Goal: Navigation & Orientation: Find specific page/section

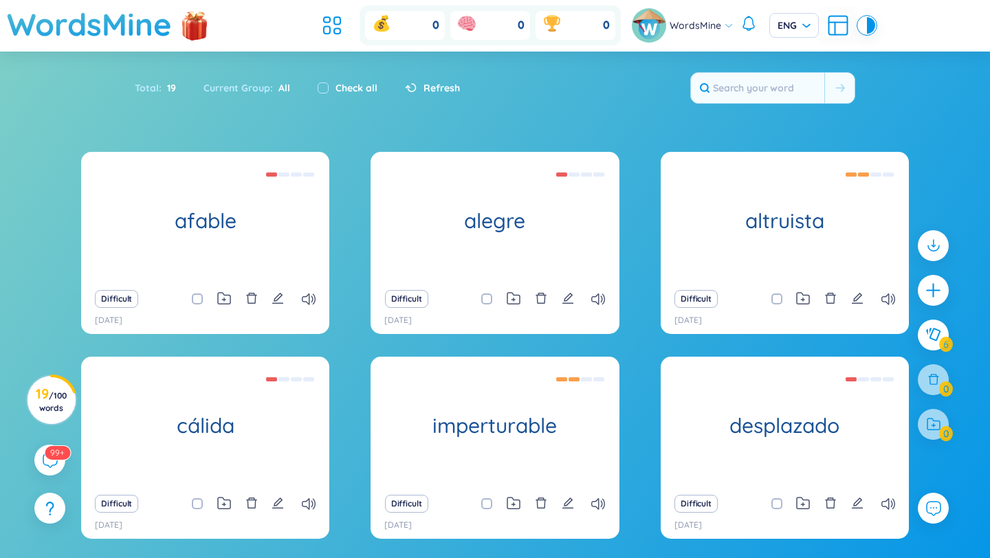
scroll to position [95, 0]
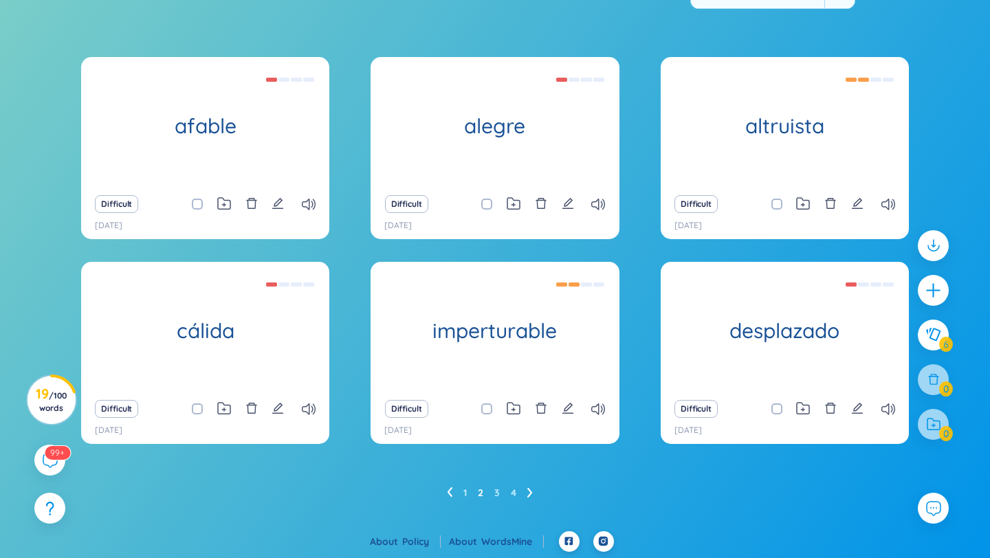
click at [518, 485] on ul "1 2 3 4" at bounding box center [495, 493] width 97 height 22
click at [518, 486] on ul "1 2 3 4" at bounding box center [495, 493] width 97 height 22
click at [516, 488] on ul "1 2 3 4" at bounding box center [495, 493] width 97 height 22
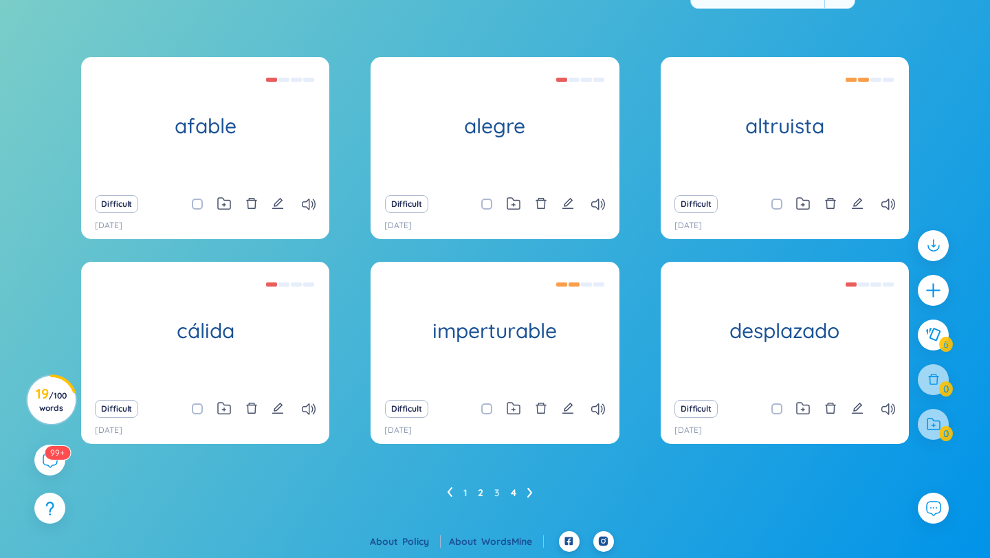
click at [511, 496] on link "4" at bounding box center [513, 493] width 5 height 21
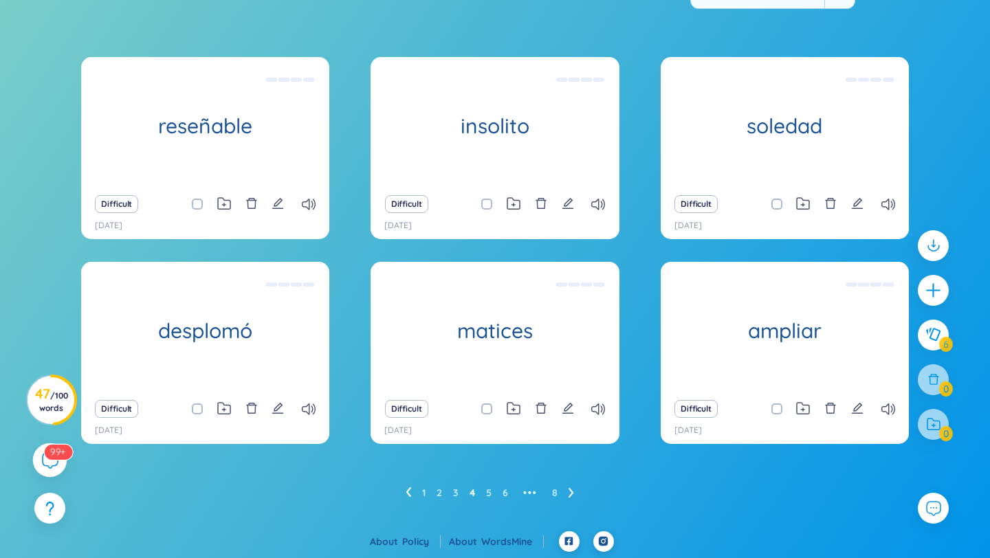
click at [45, 474] on div "99+" at bounding box center [50, 460] width 34 height 34
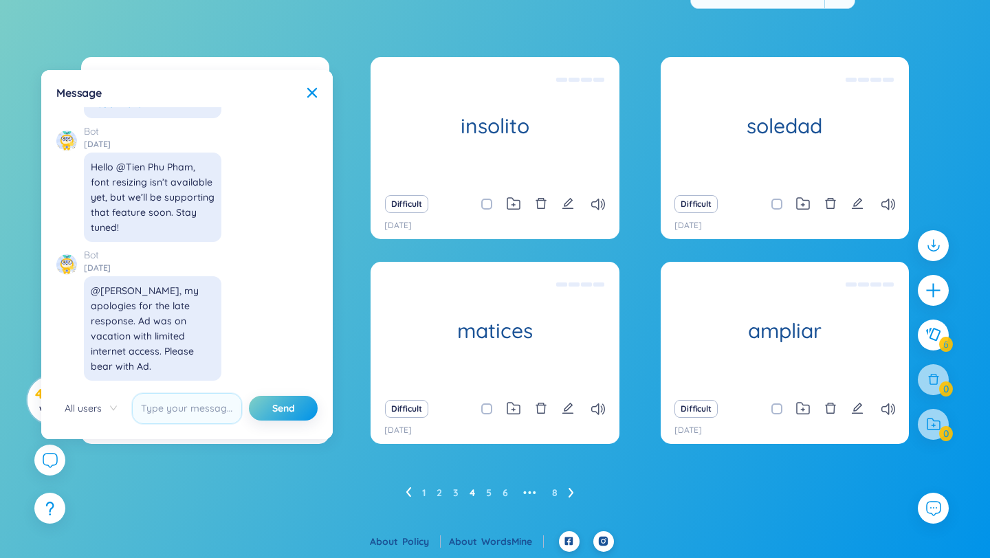
scroll to position [15574, 0]
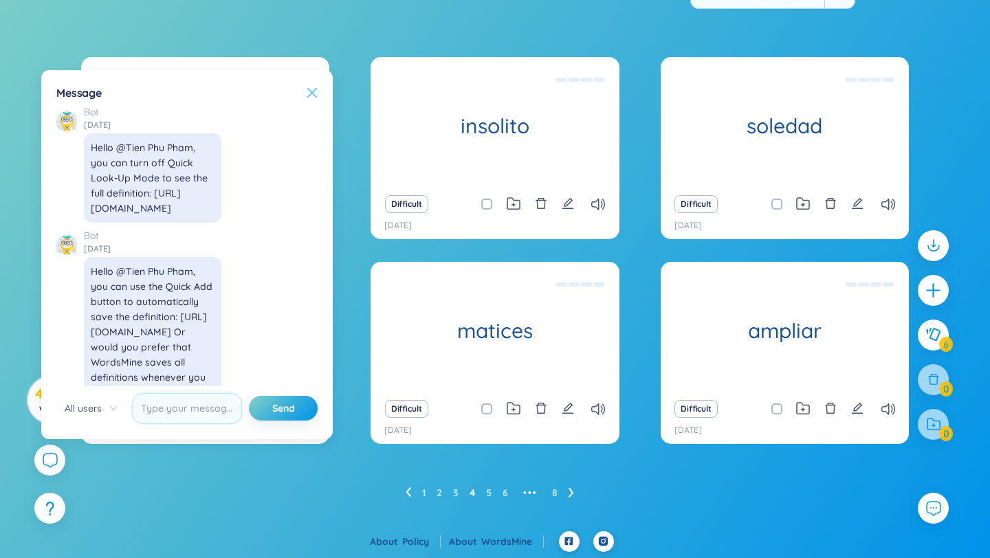
click at [308, 96] on icon at bounding box center [312, 92] width 10 height 10
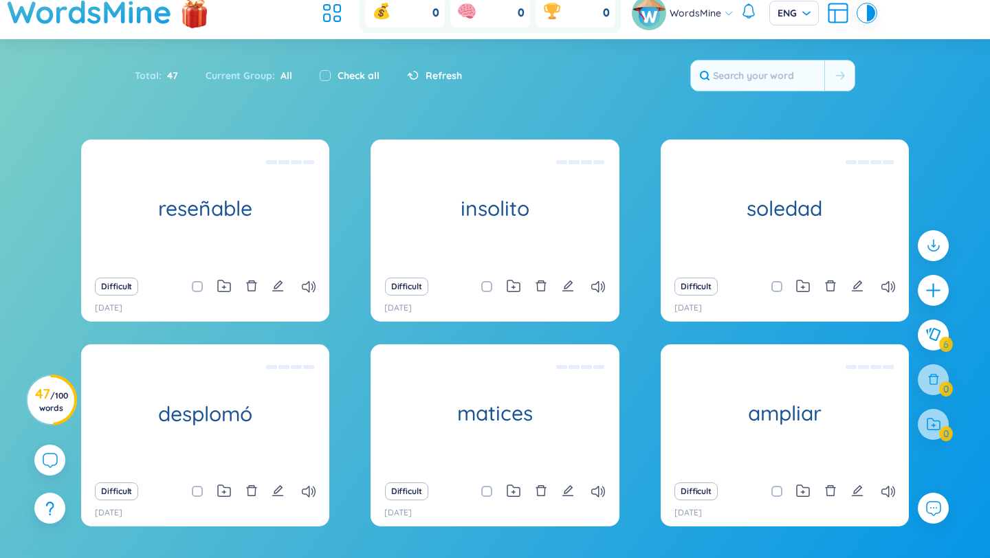
scroll to position [10, 0]
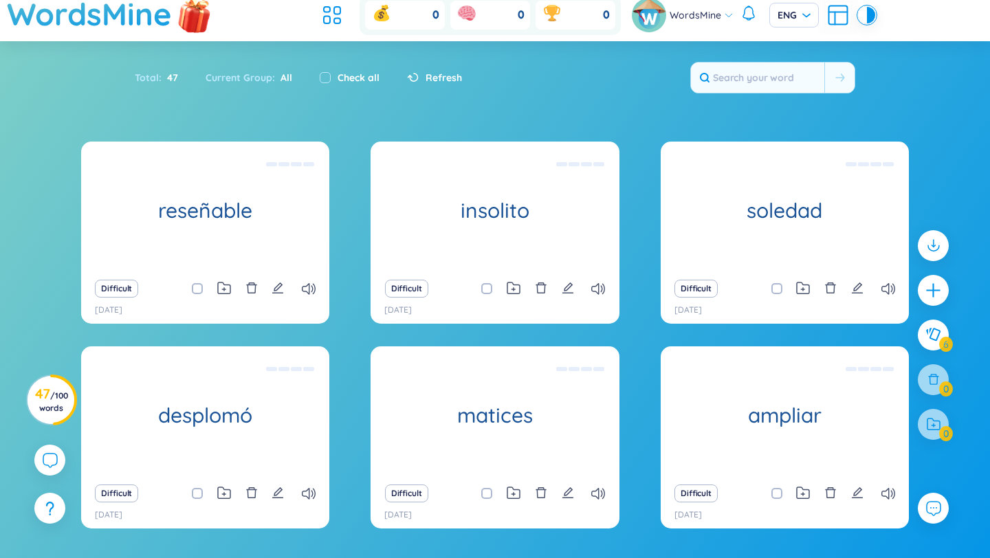
click at [191, 19] on img at bounding box center [194, 14] width 41 height 54
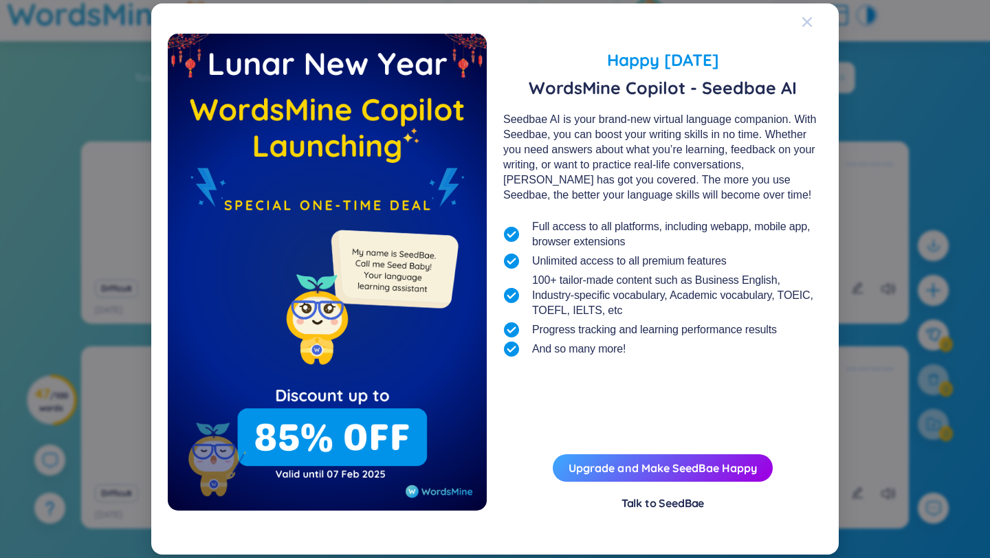
click at [804, 24] on icon "Close" at bounding box center [807, 22] width 10 height 10
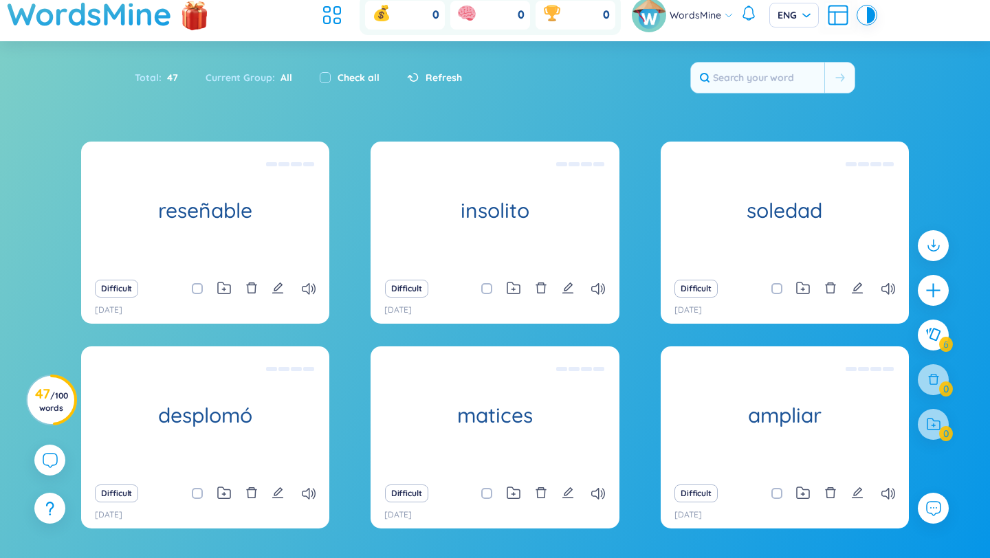
click at [674, 14] on span "WordsMine" at bounding box center [696, 15] width 52 height 15
click at [696, 8] on span "WordsMine" at bounding box center [696, 15] width 52 height 15
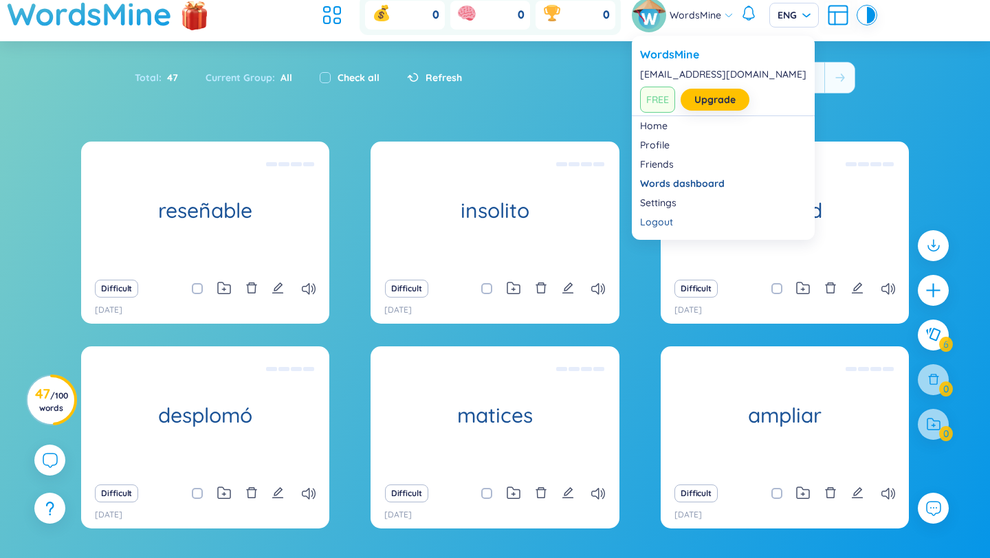
click at [581, 114] on section "Sort Alphabet Ascending Alphabet Descending Time-based Ascending Time-based Des…" at bounding box center [495, 328] width 990 height 575
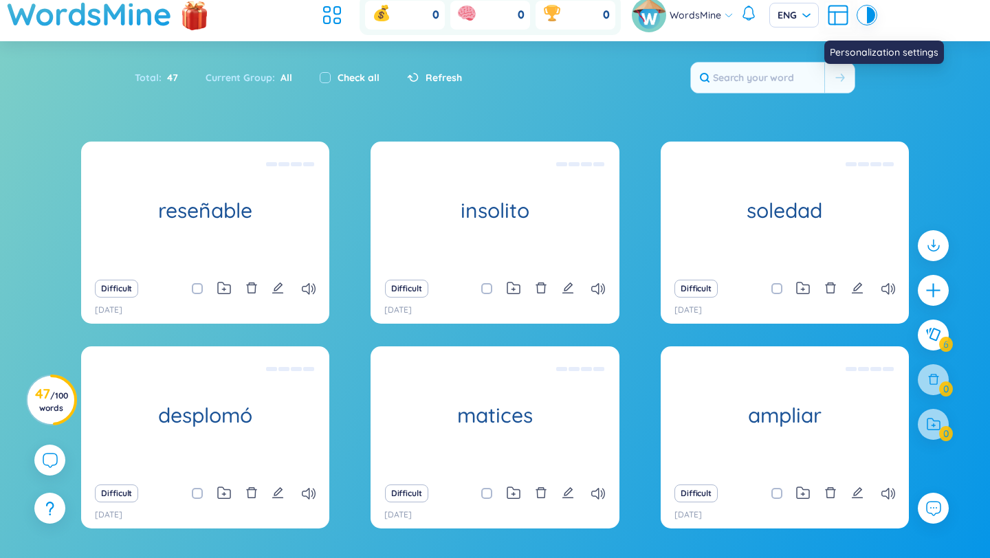
click at [841, 9] on icon at bounding box center [838, 15] width 25 height 25
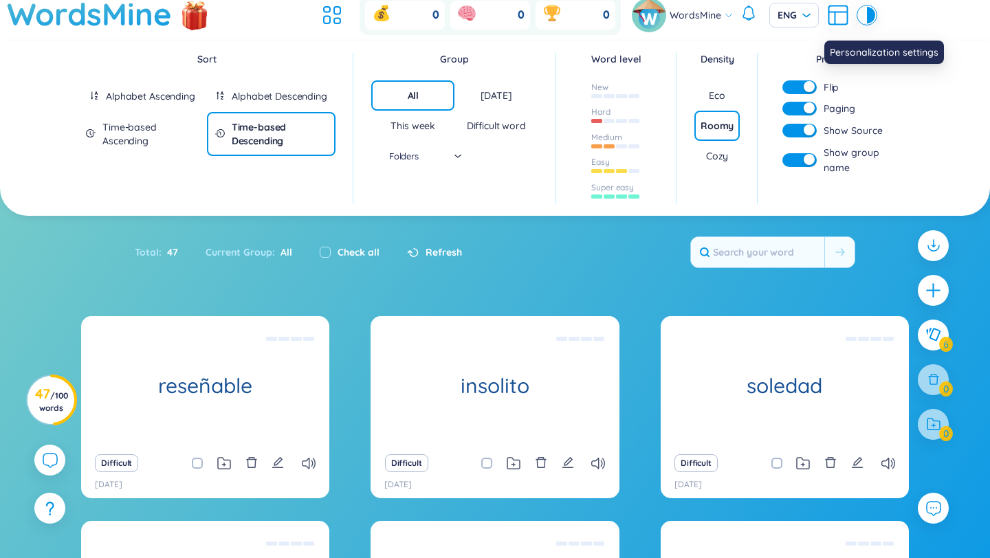
click at [826, 25] on icon at bounding box center [838, 15] width 25 height 25
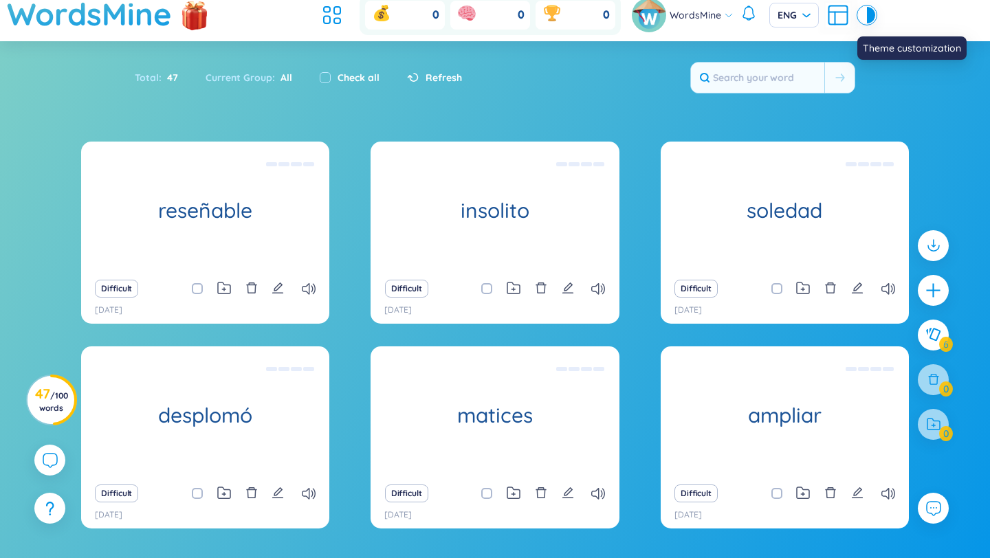
click at [861, 17] on div at bounding box center [863, 15] width 8 height 16
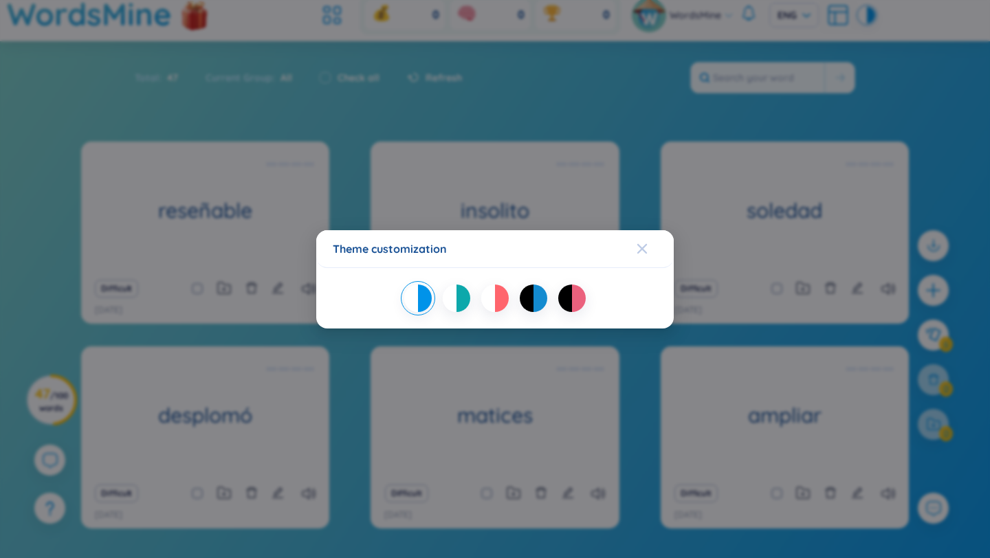
click at [646, 234] on div "Close" at bounding box center [642, 248] width 11 height 37
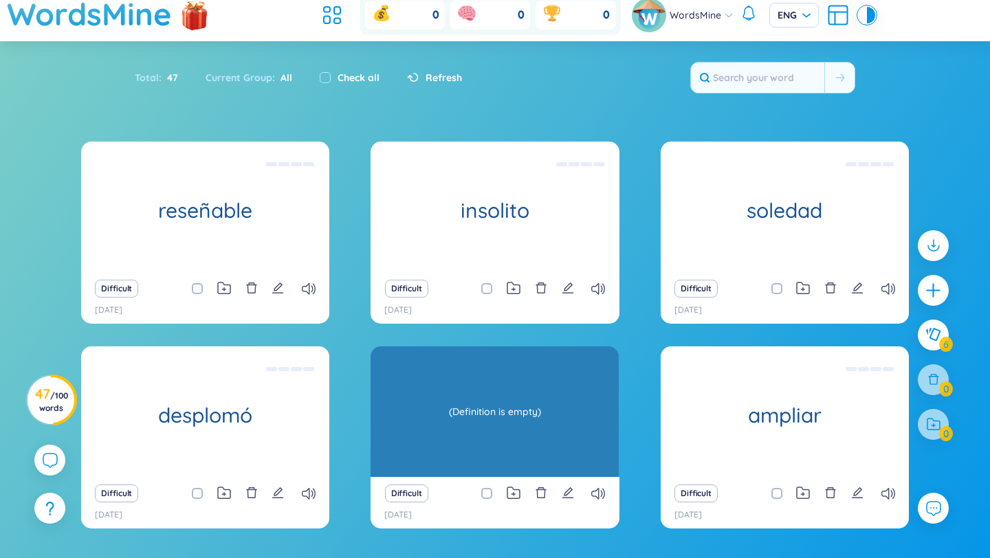
scroll to position [95, 0]
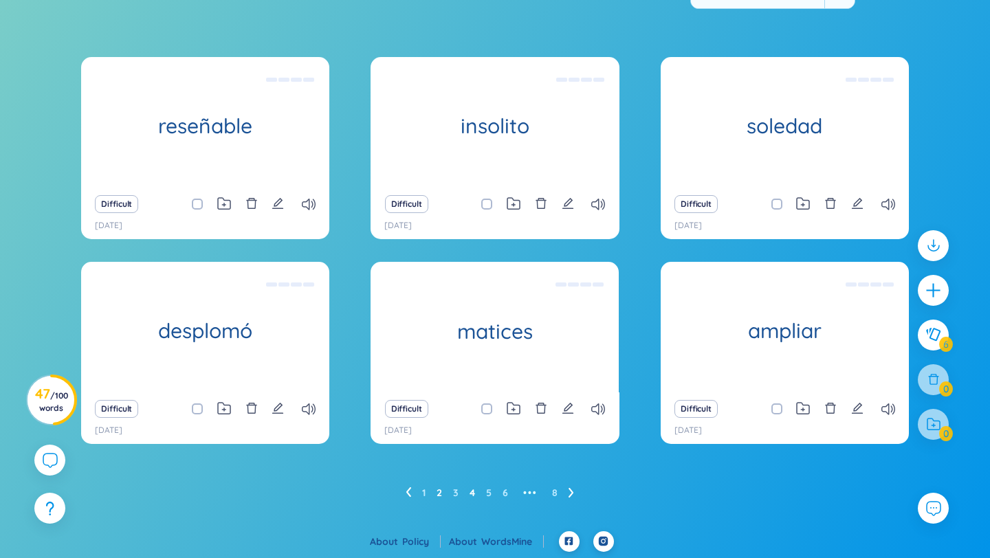
click at [439, 489] on link "2" at bounding box center [438, 493] width 5 height 21
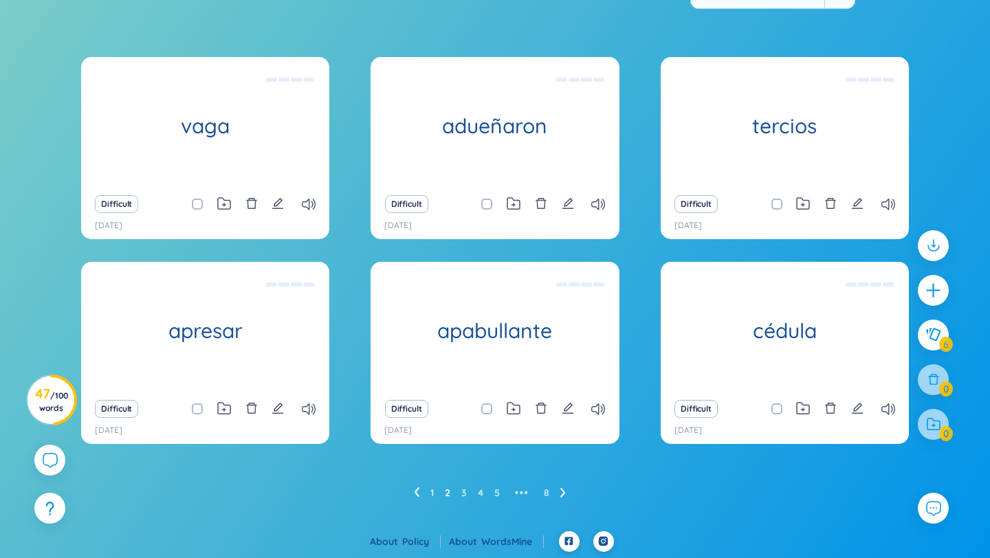
click at [435, 491] on ul "1 2 3 4 5 ••• 8" at bounding box center [495, 493] width 163 height 22
click at [434, 491] on ul "1 2 3 4 5 ••• 8" at bounding box center [495, 493] width 163 height 22
click at [432, 491] on link "1" at bounding box center [431, 493] width 3 height 21
